Goal: Task Accomplishment & Management: Manage account settings

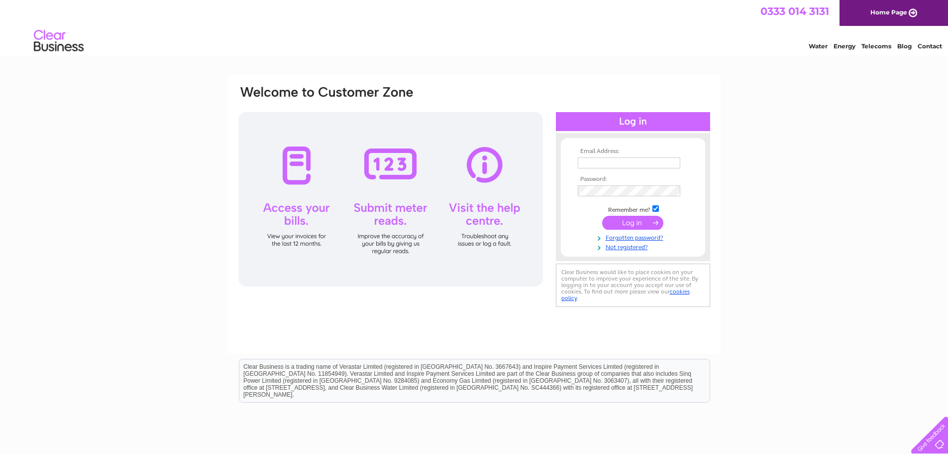
type input "[EMAIL_ADDRESS][DOMAIN_NAME]"
click at [640, 219] on input "submit" at bounding box center [632, 223] width 61 height 14
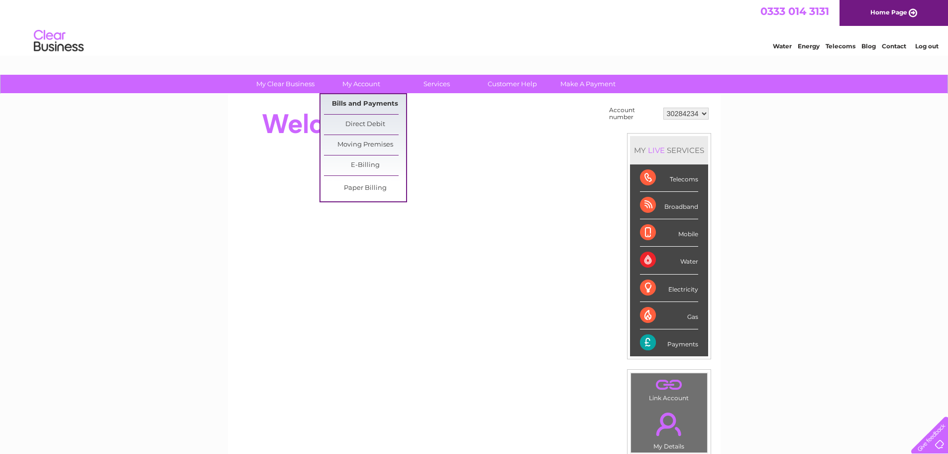
click at [363, 103] on link "Bills and Payments" at bounding box center [365, 104] width 82 height 20
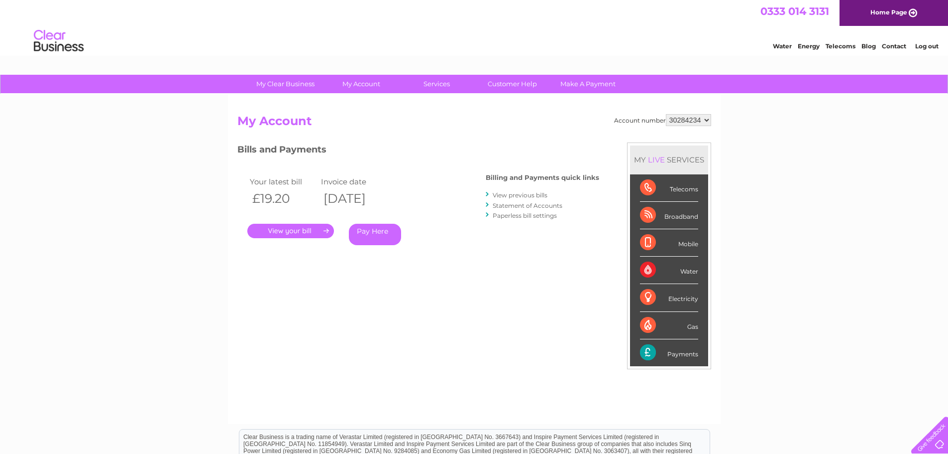
click at [301, 233] on link "." at bounding box center [290, 231] width 87 height 14
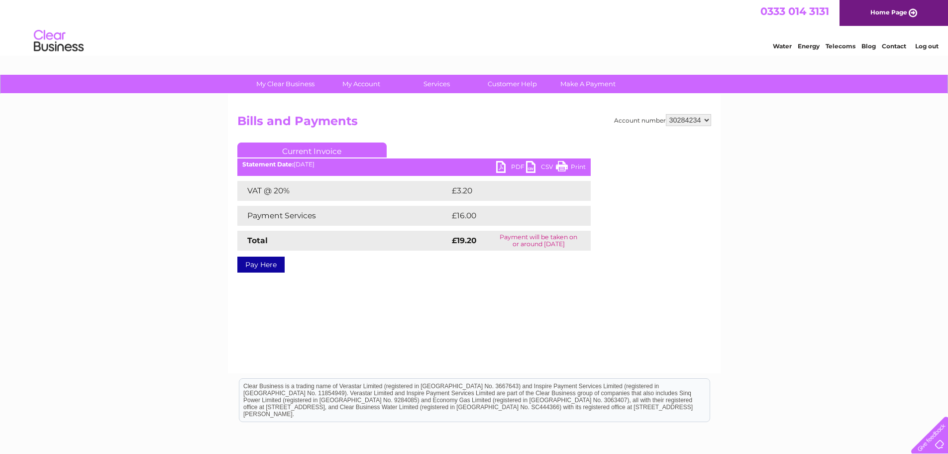
click at [578, 167] on link "Print" at bounding box center [571, 168] width 30 height 14
click at [926, 46] on link "Log out" at bounding box center [927, 45] width 23 height 7
